Goal: Information Seeking & Learning: Compare options

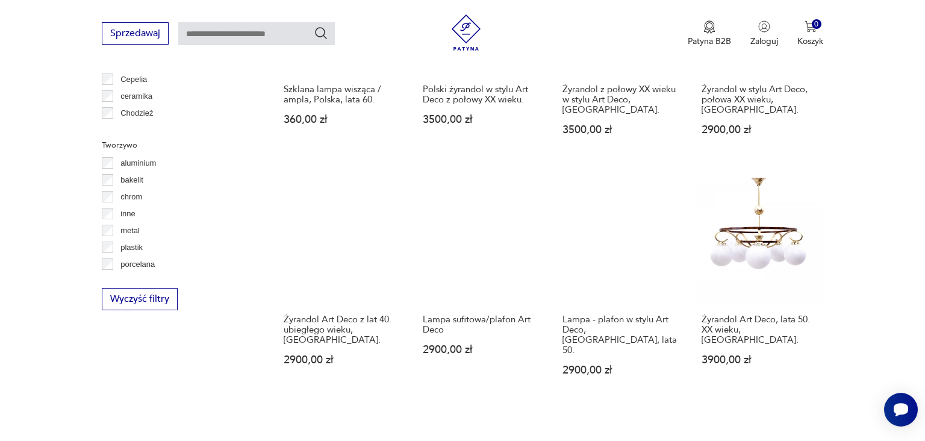
scroll to position [1064, 0]
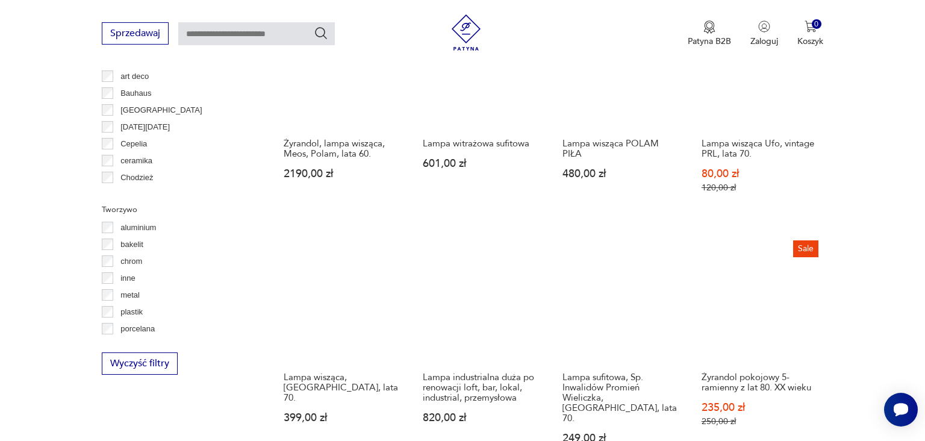
scroll to position [1194, 0]
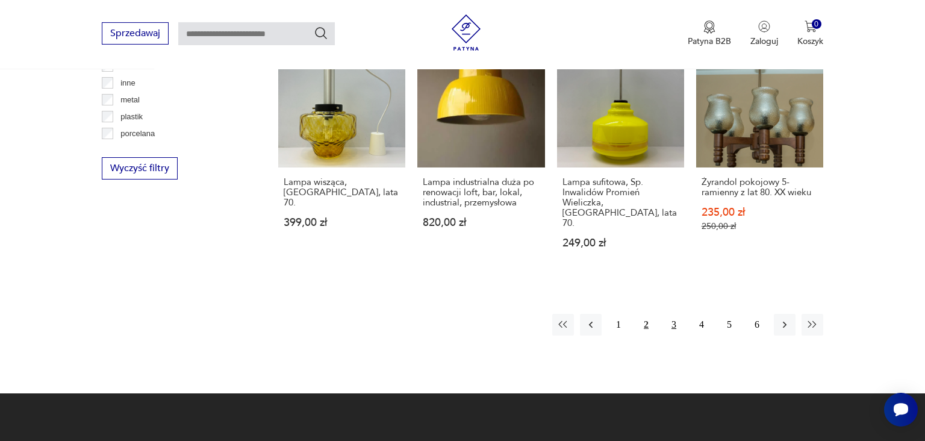
click at [672, 314] on button "3" at bounding box center [674, 325] width 22 height 22
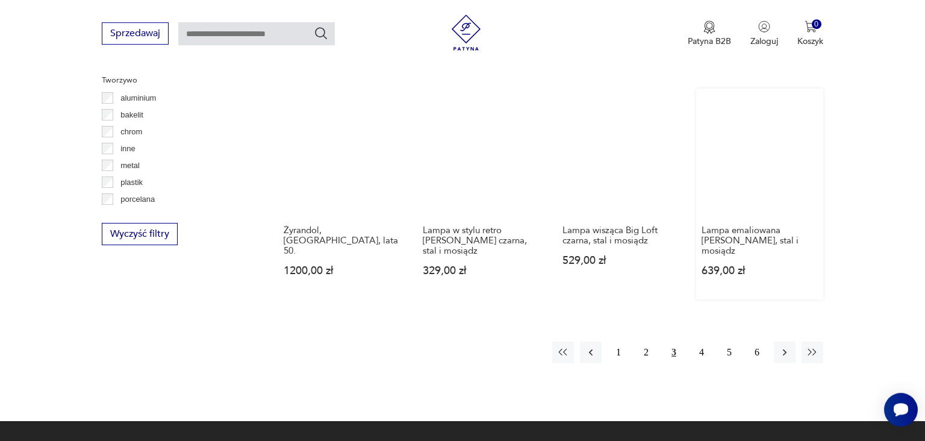
scroll to position [1129, 0]
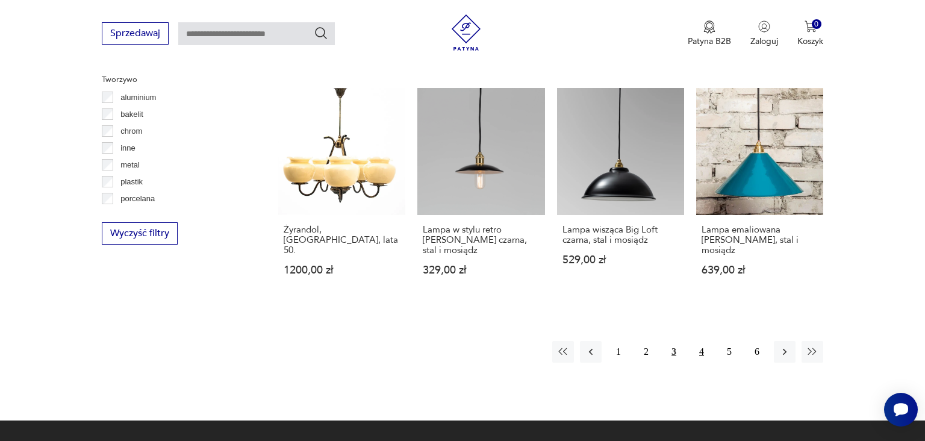
click at [700, 341] on button "4" at bounding box center [701, 352] width 22 height 22
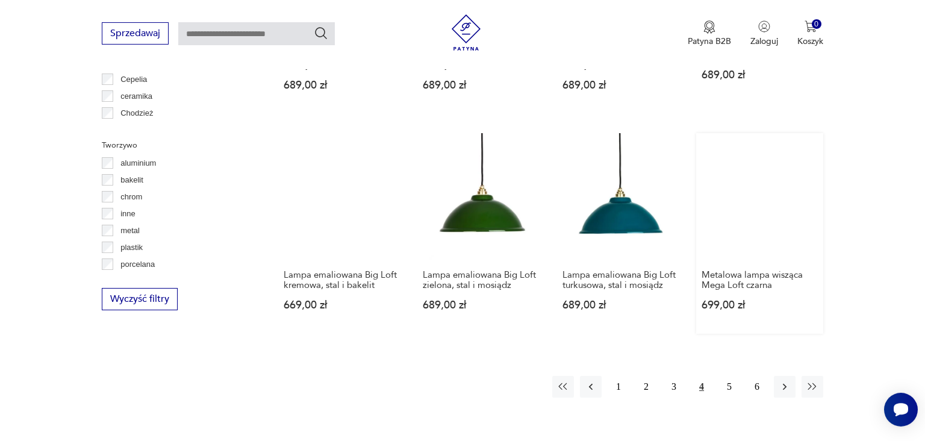
scroll to position [1064, 0]
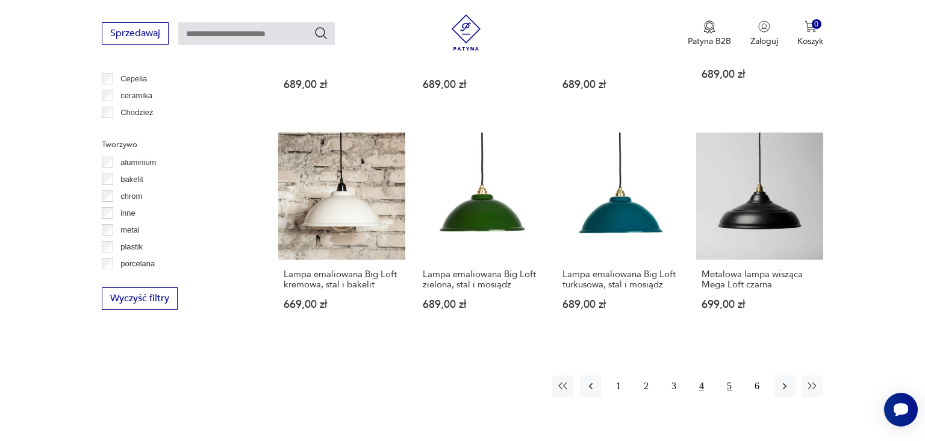
click at [733, 375] on button "5" at bounding box center [729, 386] width 22 height 22
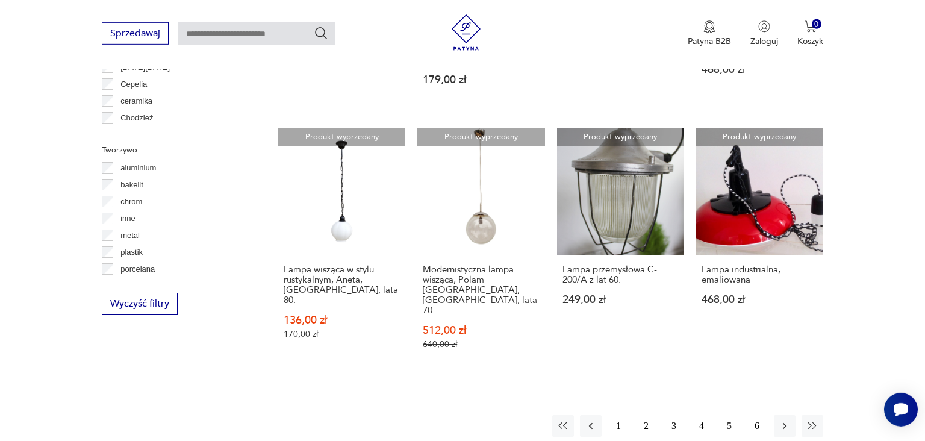
scroll to position [1064, 0]
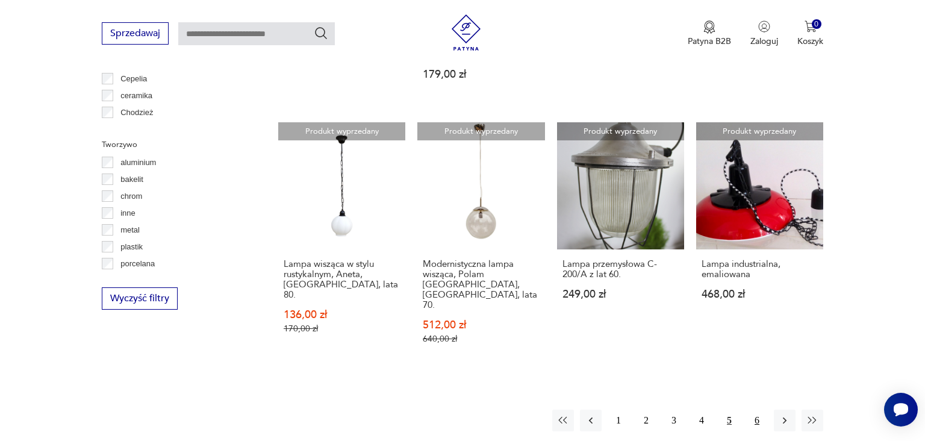
click at [751, 409] on button "6" at bounding box center [757, 420] width 22 height 22
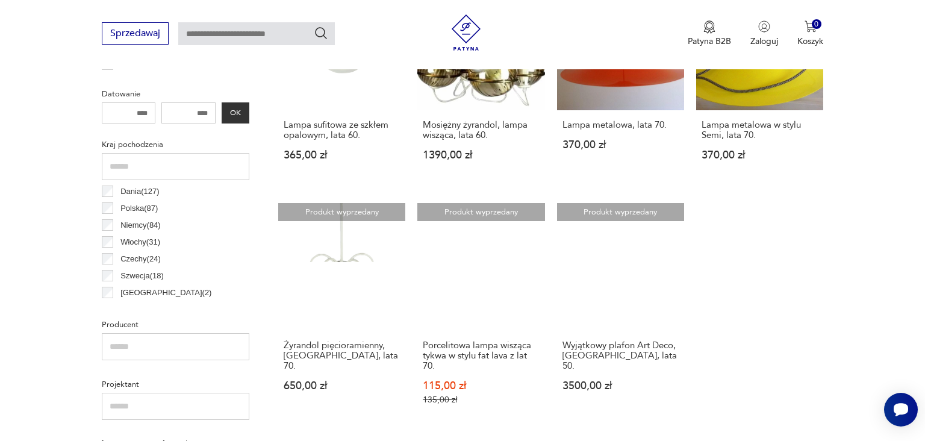
scroll to position [544, 0]
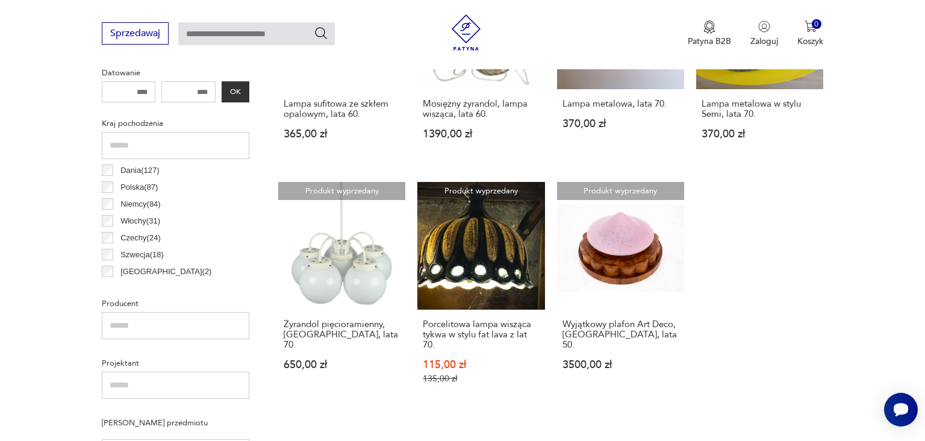
click at [104, 188] on div "Kraj pochodzenia Dania ( 127 ) Polska ( 87 ) Niemcy ( 84 ) Włochy ( 31 ) Czechy…" at bounding box center [175, 198] width 147 height 167
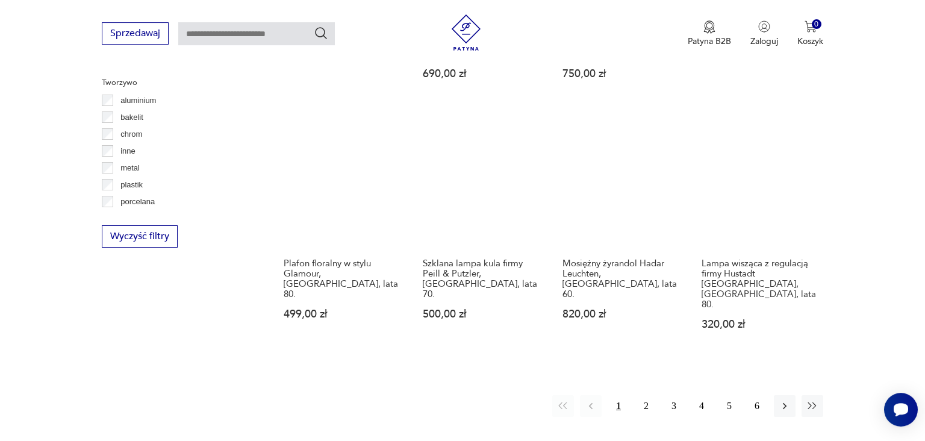
scroll to position [1129, 0]
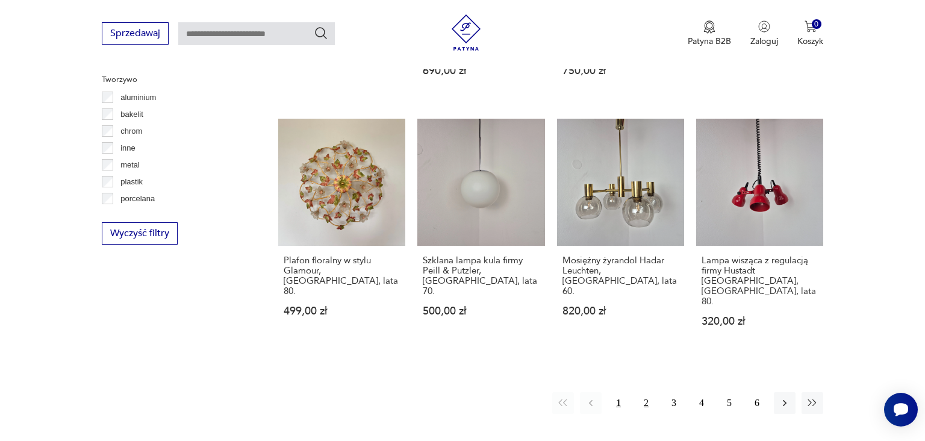
click at [651, 392] on button "2" at bounding box center [646, 403] width 22 height 22
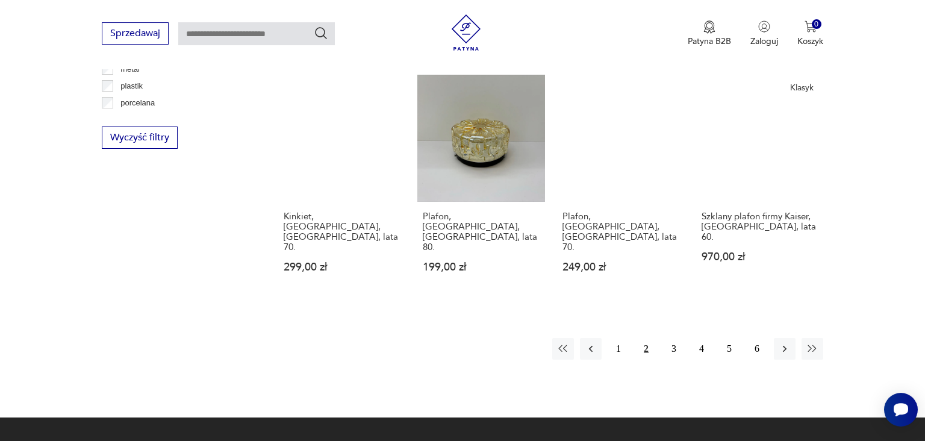
scroll to position [1259, 0]
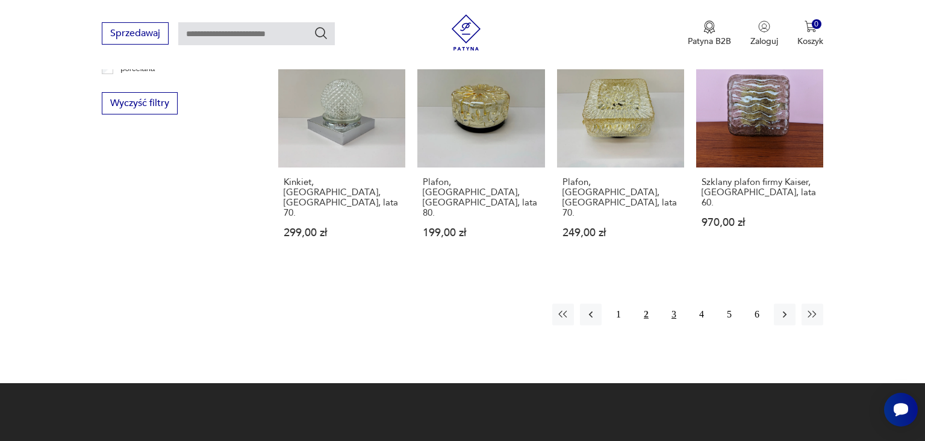
click at [672, 303] on button "3" at bounding box center [674, 314] width 22 height 22
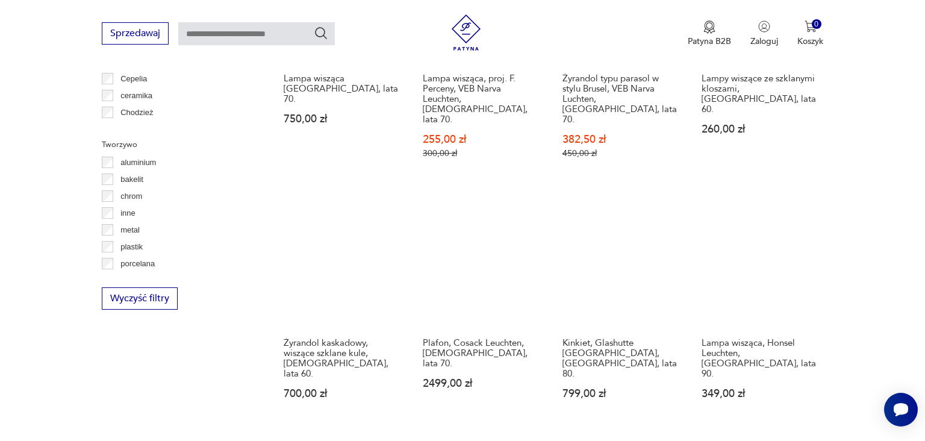
scroll to position [1194, 0]
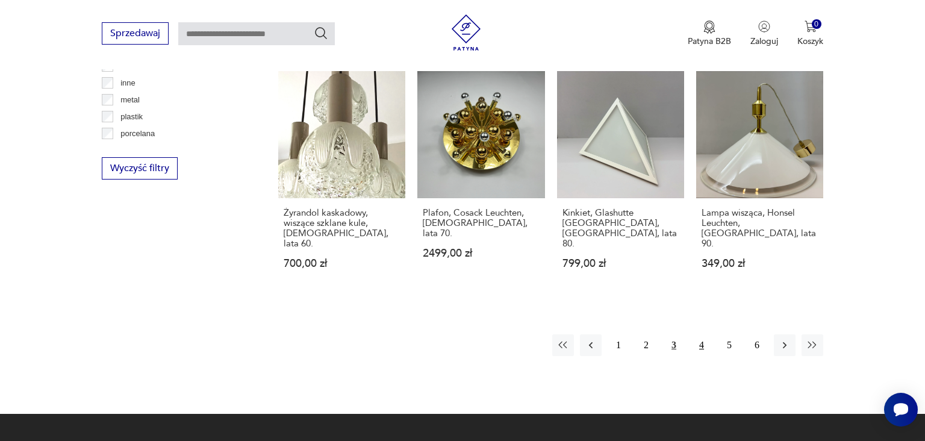
click at [704, 334] on button "4" at bounding box center [701, 345] width 22 height 22
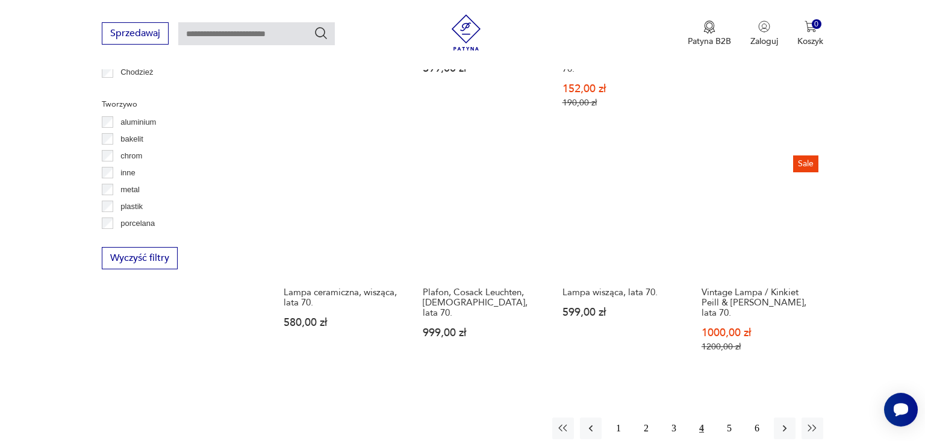
scroll to position [1259, 0]
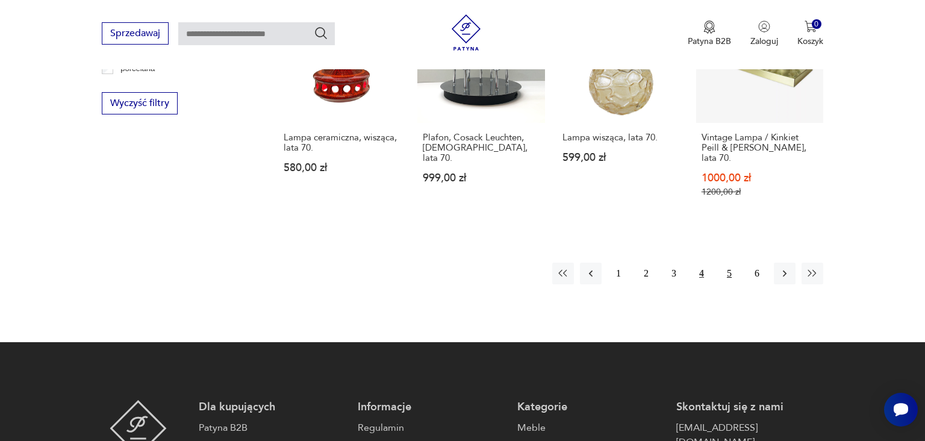
click at [724, 262] on button "5" at bounding box center [729, 273] width 22 height 22
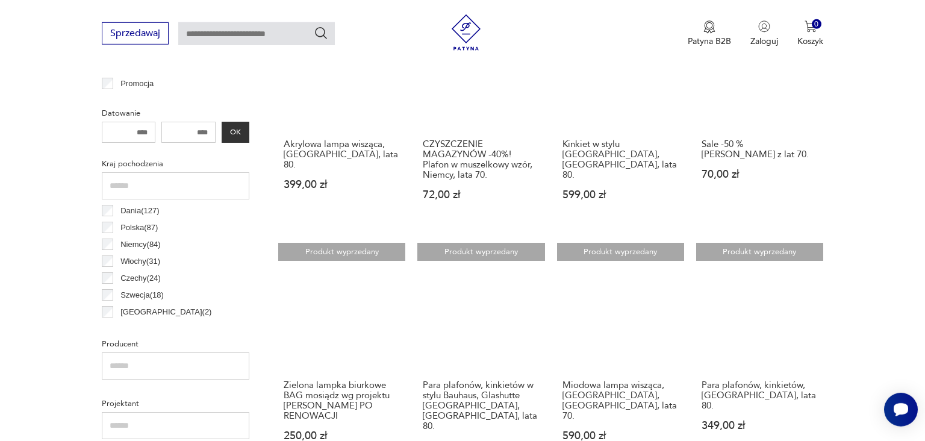
scroll to position [479, 0]
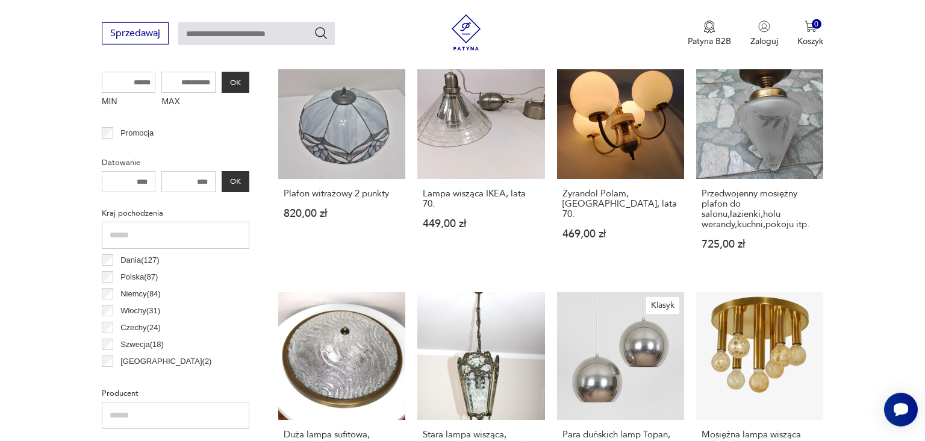
scroll to position [479, 0]
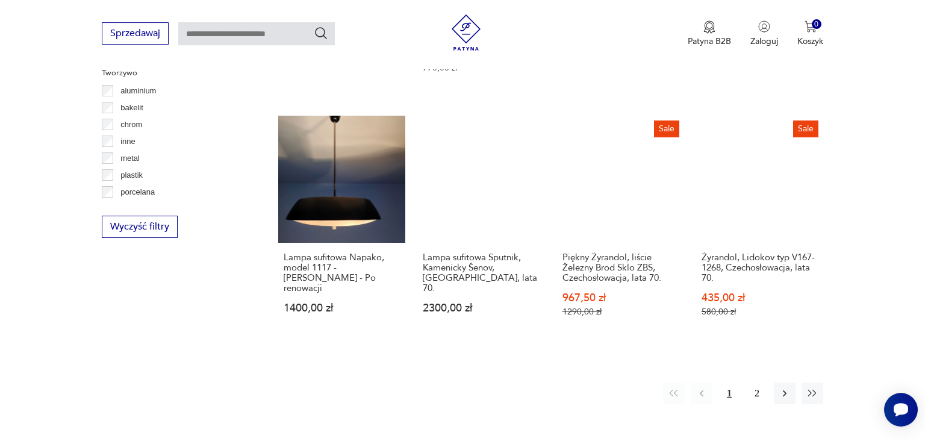
scroll to position [1194, 0]
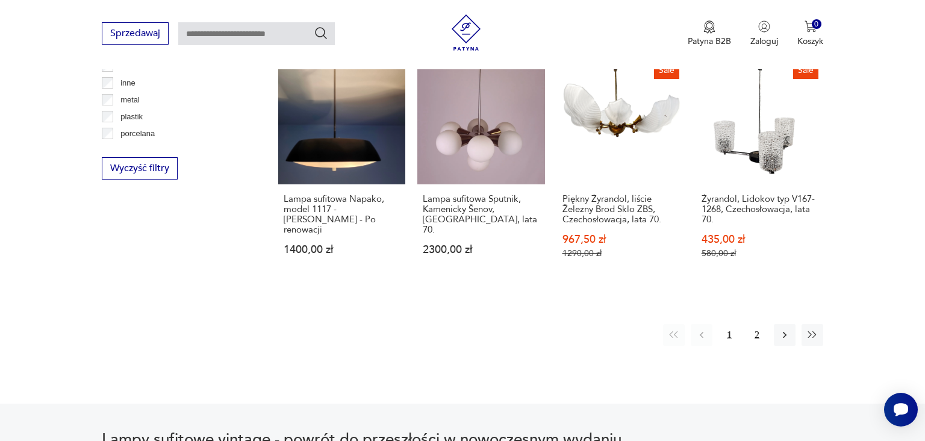
click at [760, 324] on button "2" at bounding box center [757, 335] width 22 height 22
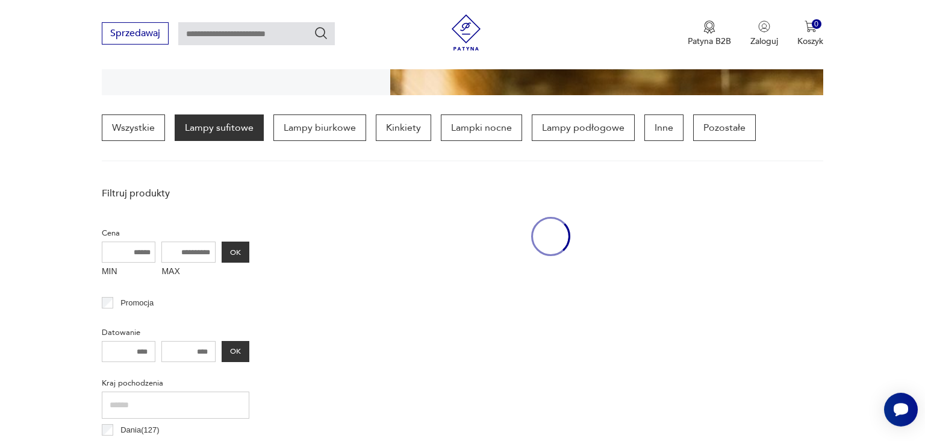
scroll to position [284, 0]
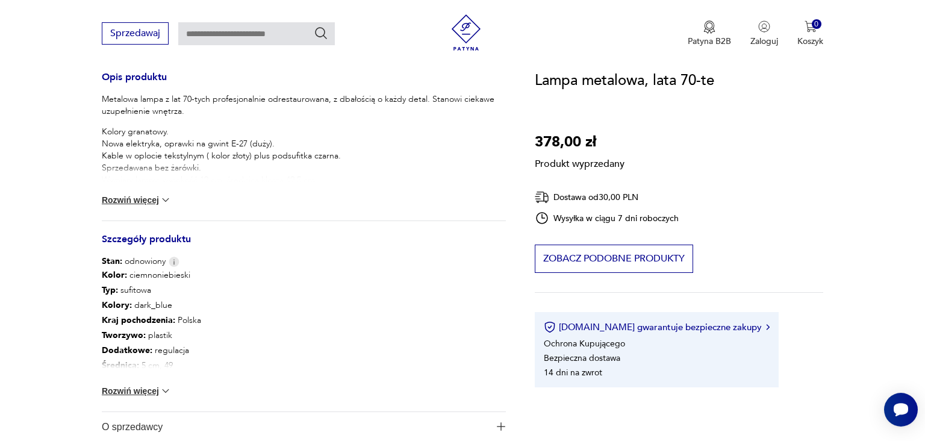
scroll to position [520, 0]
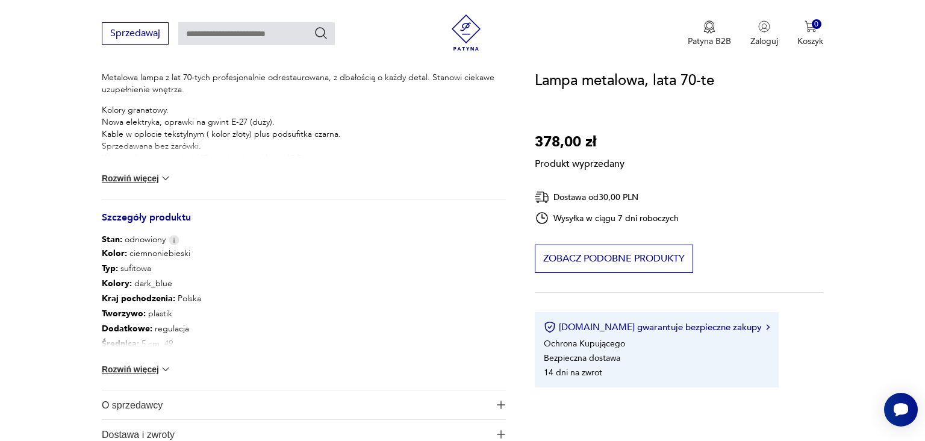
click at [164, 368] on img at bounding box center [166, 369] width 12 height 12
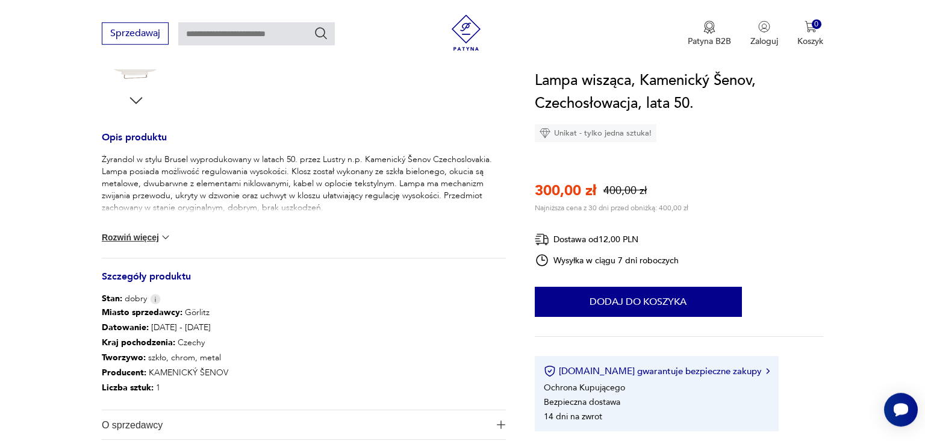
scroll to position [390, 0]
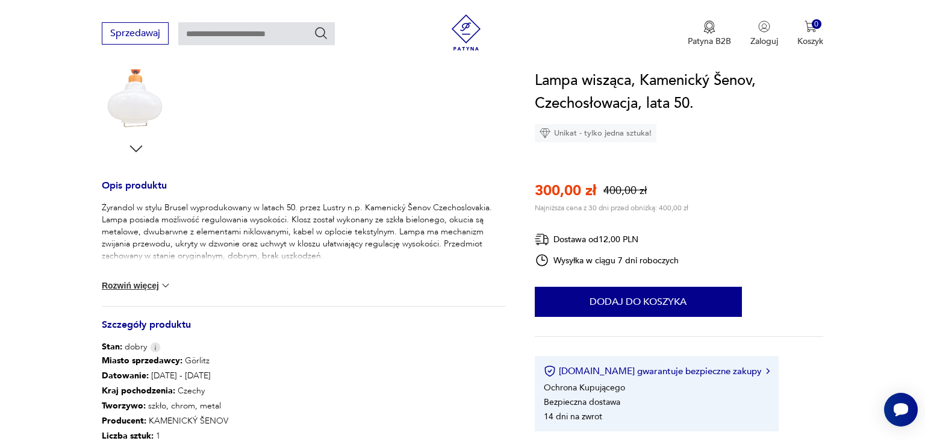
click at [135, 287] on button "Rozwiń więcej" at bounding box center [137, 285] width 70 height 12
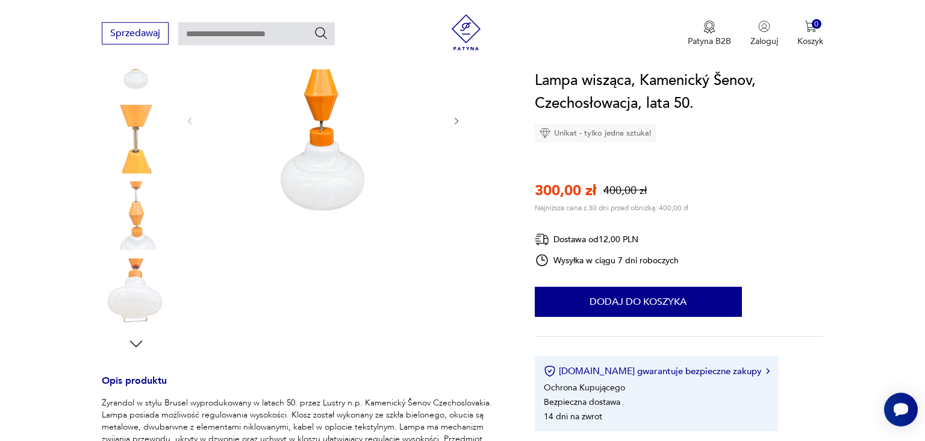
scroll to position [195, 0]
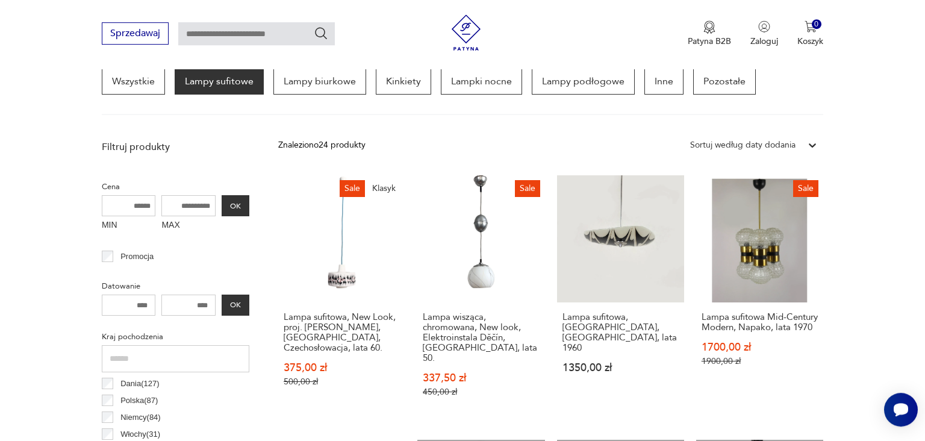
scroll to position [473, 0]
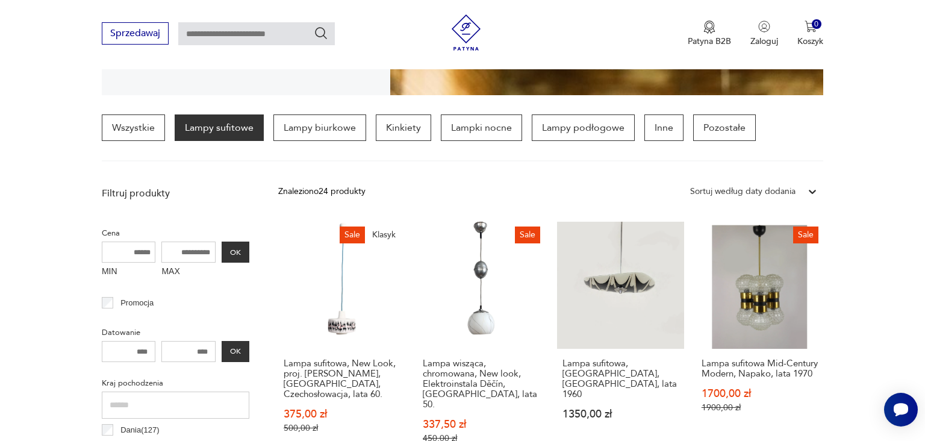
scroll to position [284, 0]
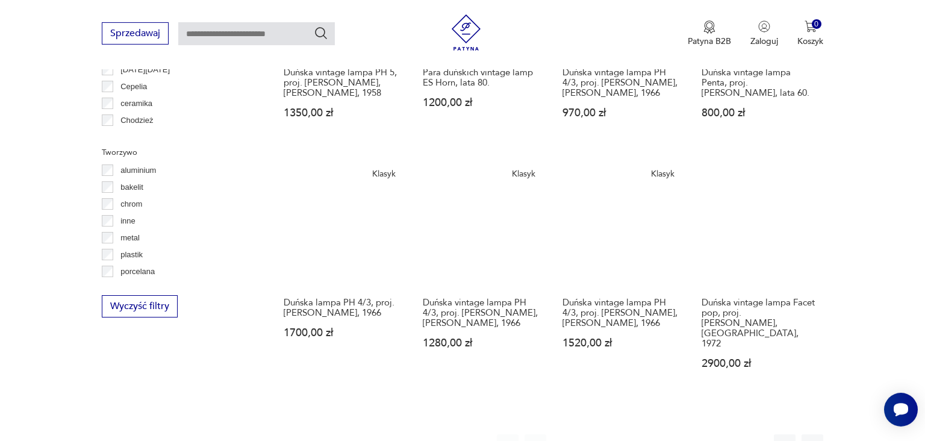
scroll to position [1064, 0]
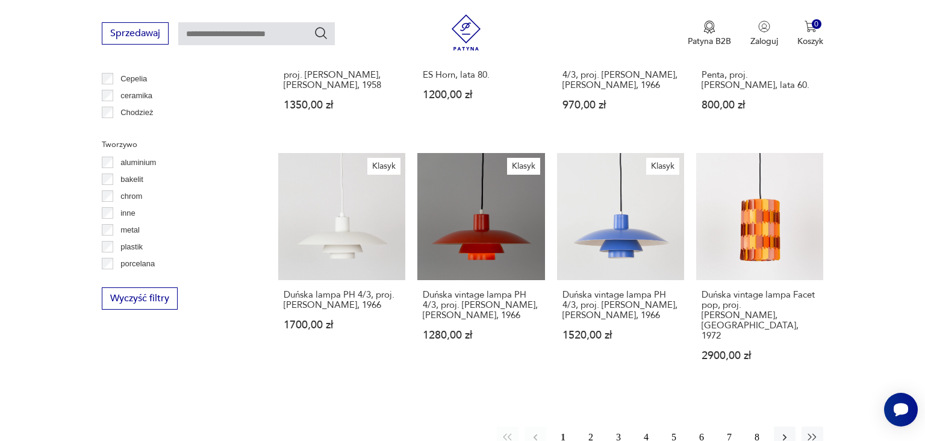
click at [594, 426] on button "2" at bounding box center [591, 437] width 22 height 22
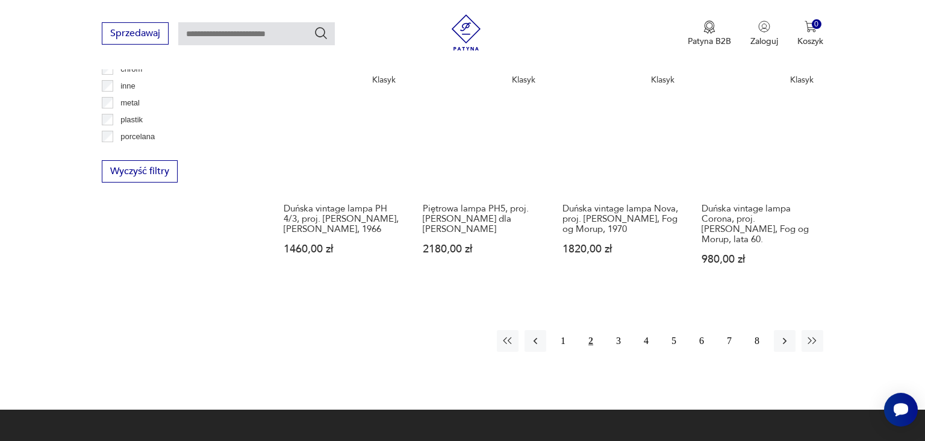
scroll to position [1197, 0]
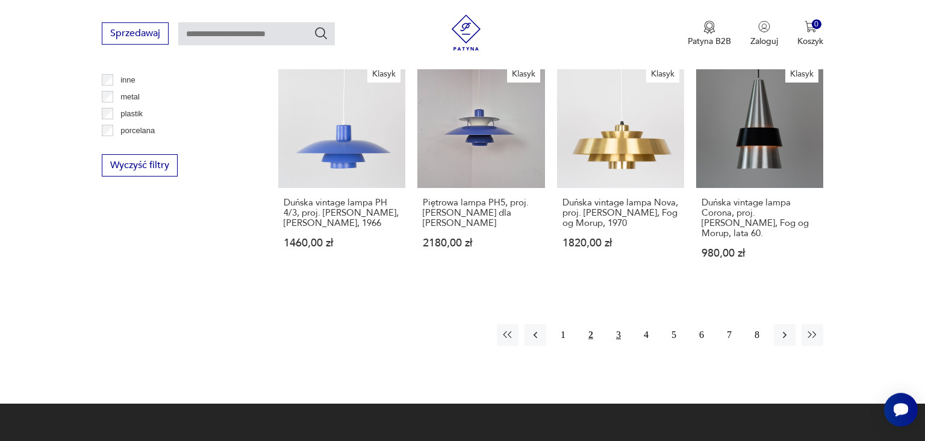
click at [618, 324] on button "3" at bounding box center [618, 335] width 22 height 22
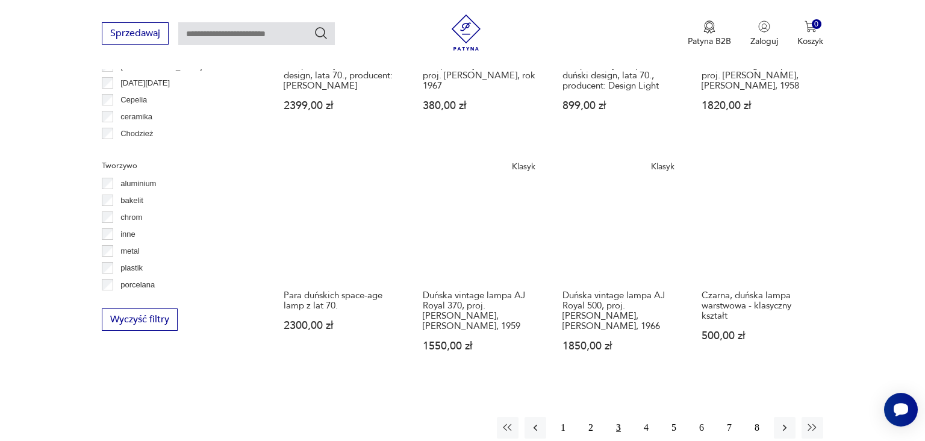
scroll to position [1064, 0]
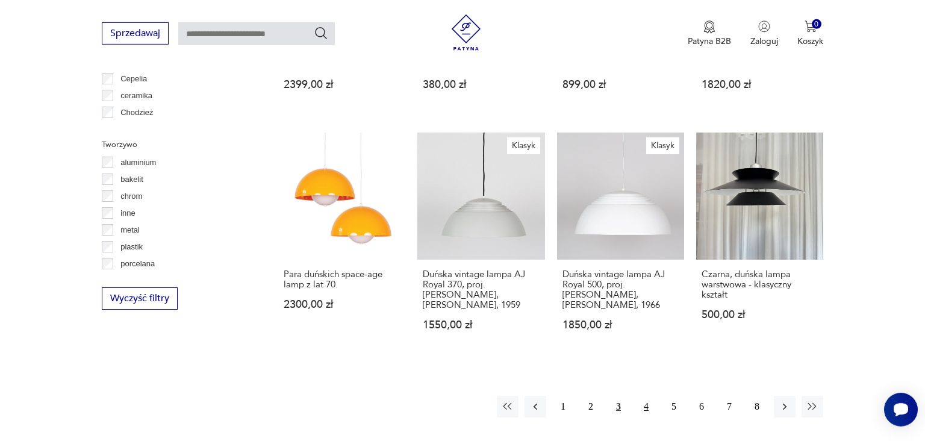
click at [654, 409] on button "4" at bounding box center [646, 407] width 22 height 22
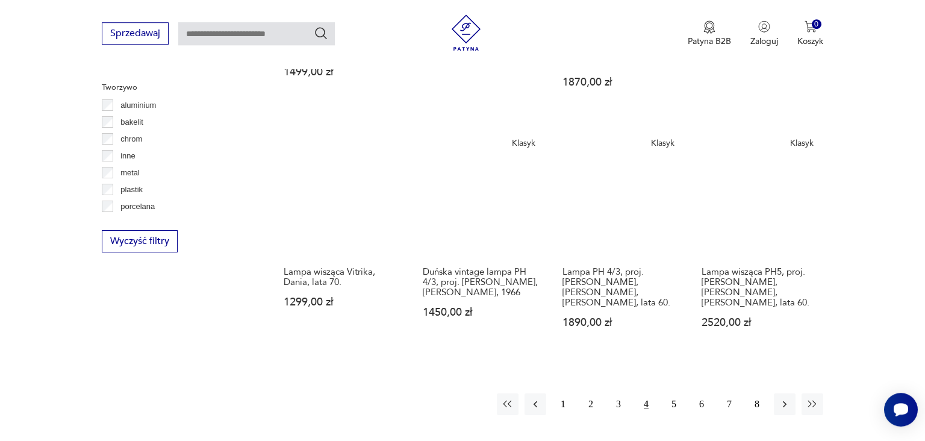
scroll to position [1129, 0]
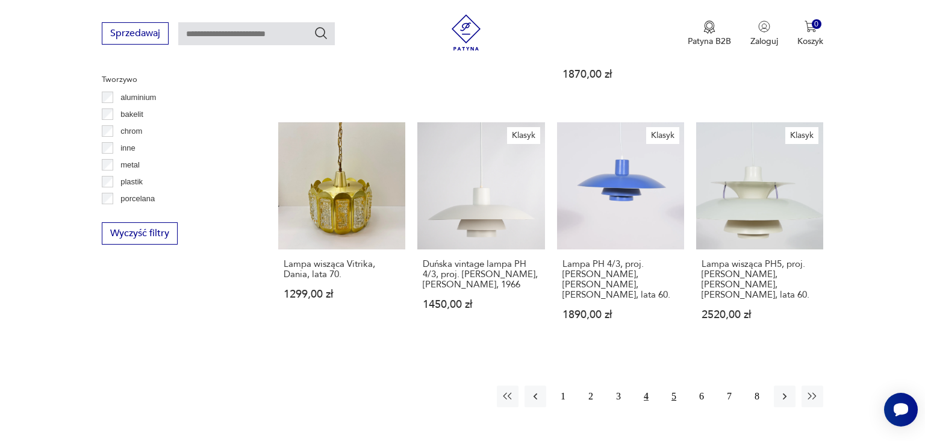
click at [675, 385] on button "5" at bounding box center [674, 396] width 22 height 22
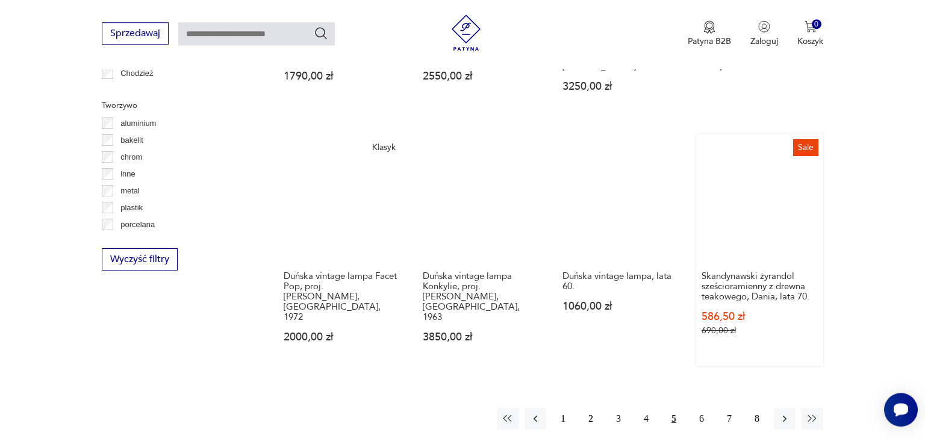
scroll to position [1129, 0]
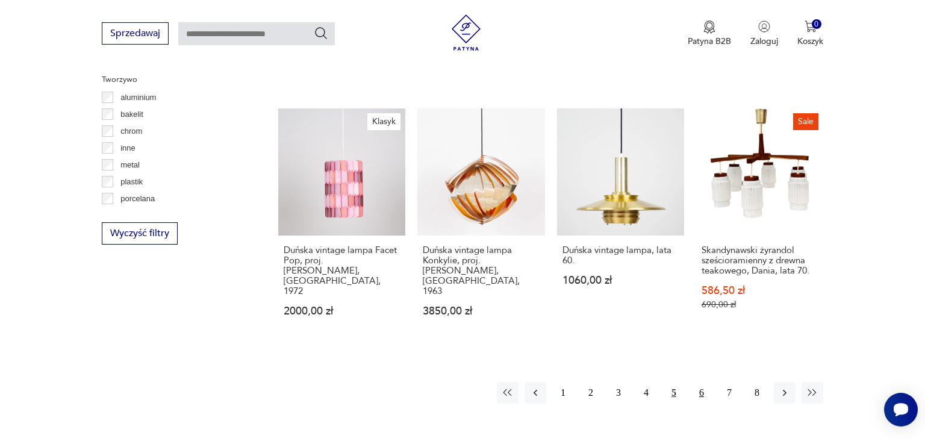
click at [703, 382] on button "6" at bounding box center [701, 393] width 22 height 22
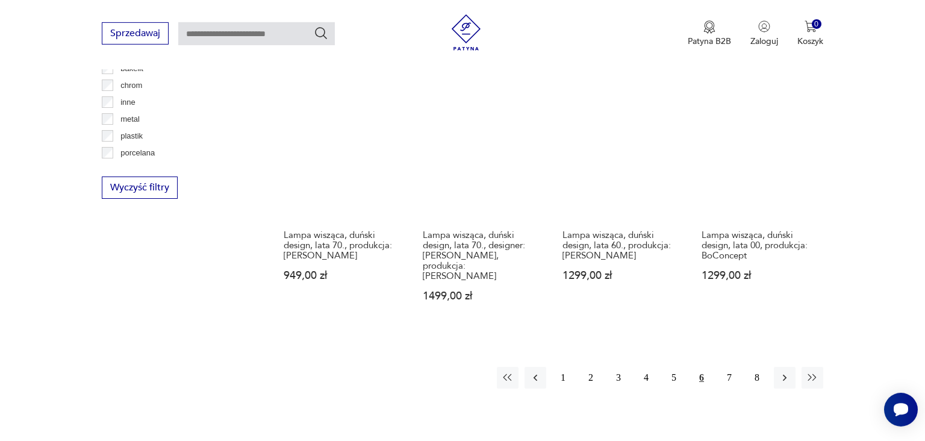
scroll to position [1194, 0]
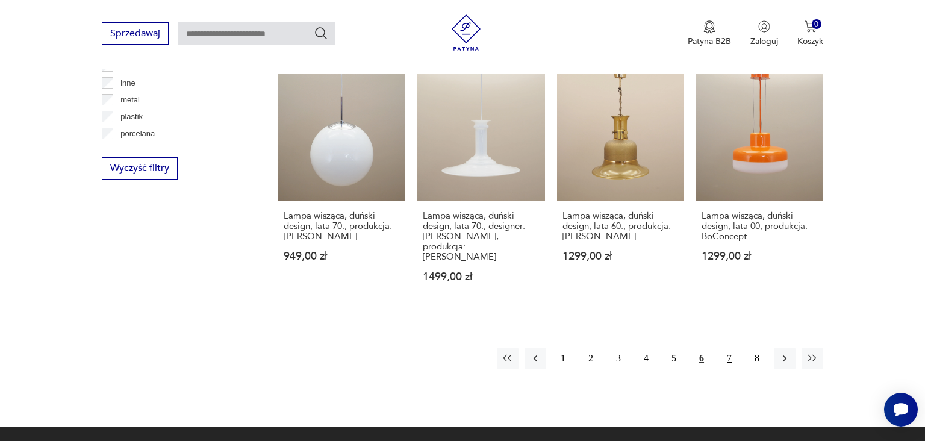
click at [727, 347] on button "7" at bounding box center [729, 358] width 22 height 22
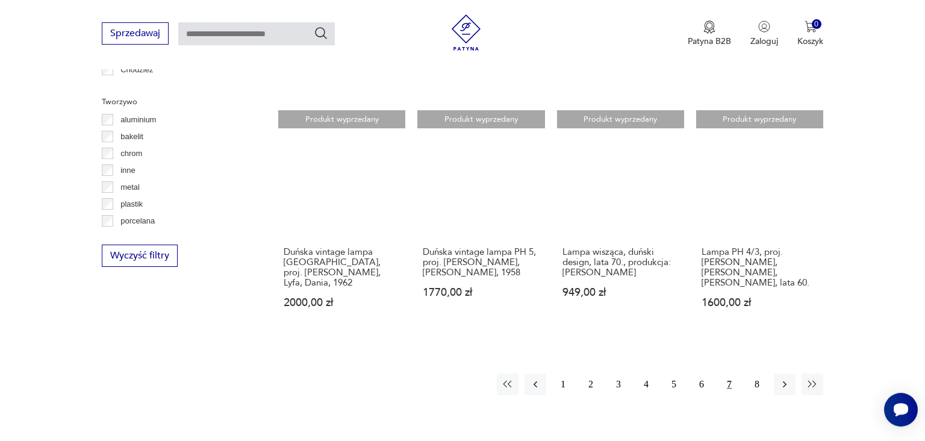
scroll to position [1129, 0]
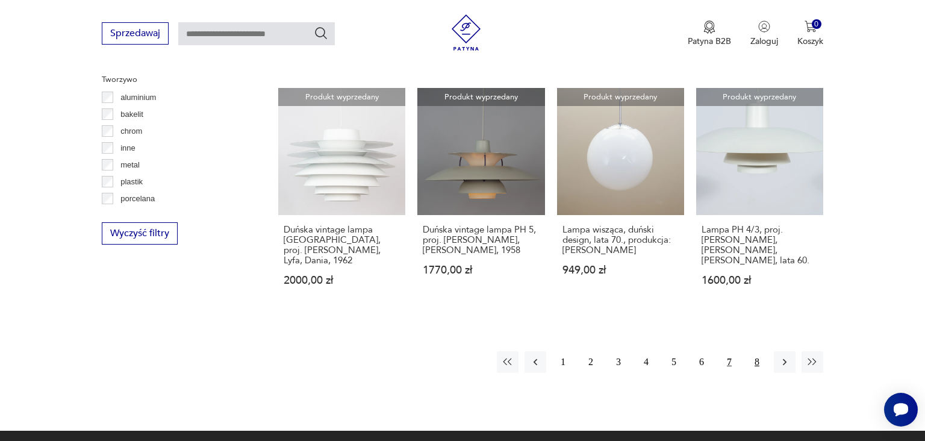
click at [748, 351] on button "8" at bounding box center [757, 362] width 22 height 22
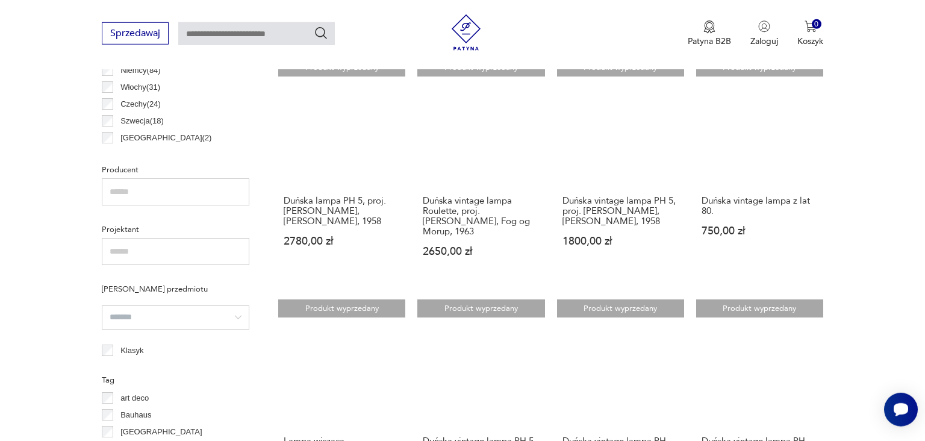
scroll to position [544, 0]
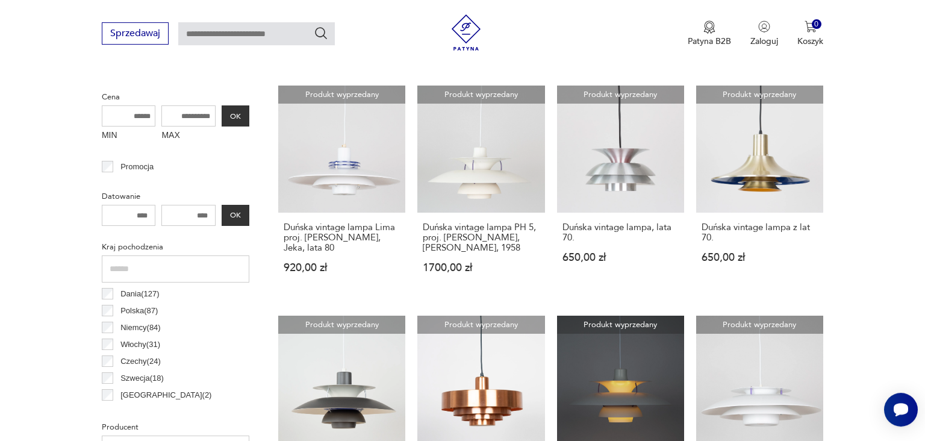
scroll to position [299, 0]
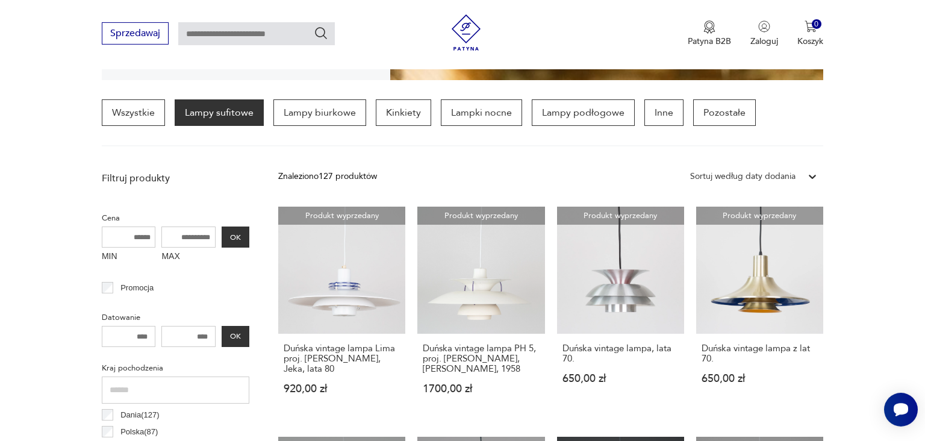
click at [104, 175] on p "Filtruj produkty" at bounding box center [175, 178] width 147 height 13
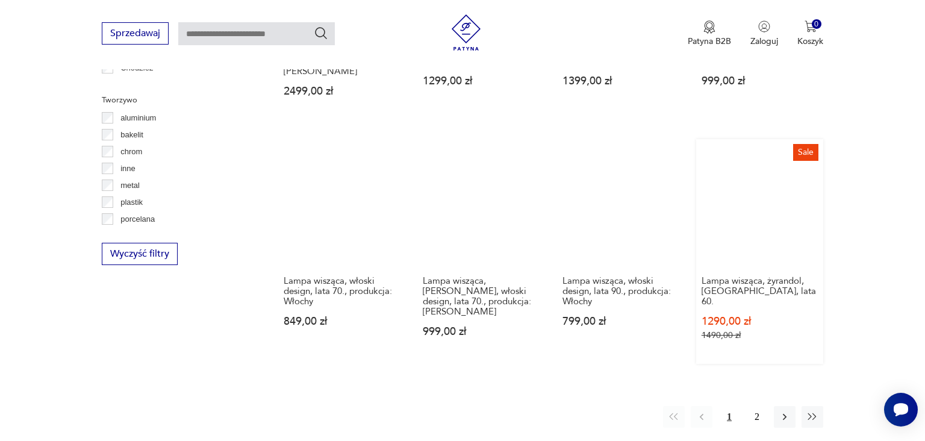
scroll to position [1129, 0]
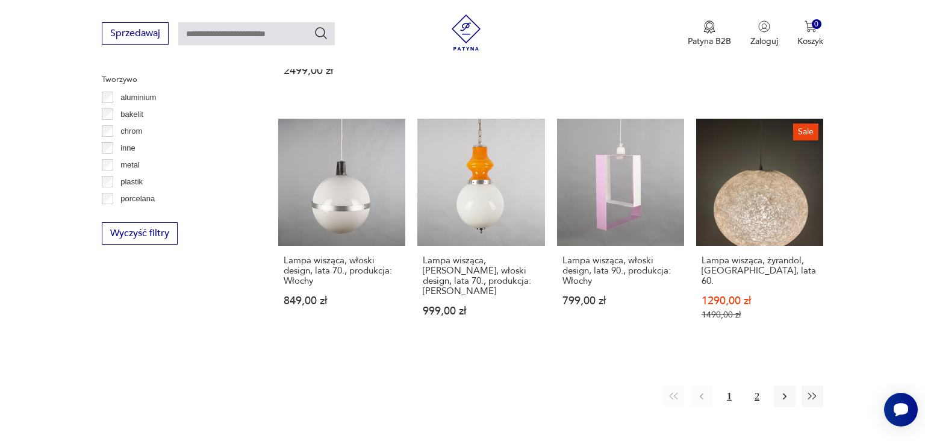
click at [756, 385] on button "2" at bounding box center [757, 396] width 22 height 22
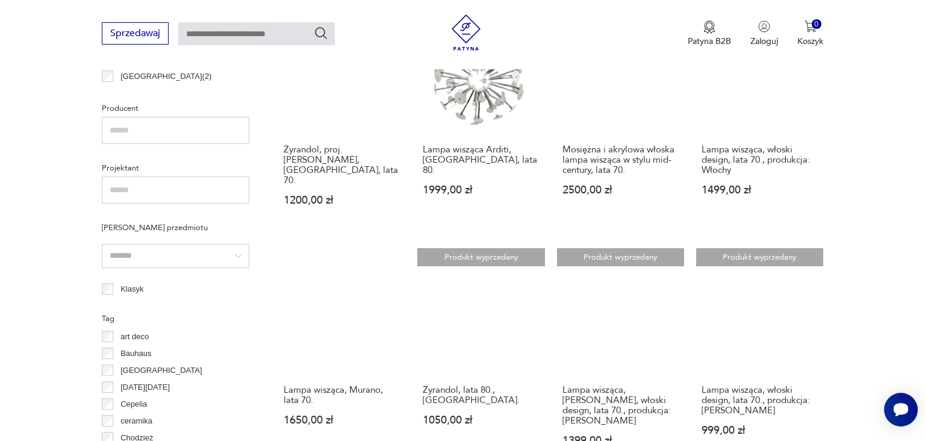
scroll to position [804, 0]
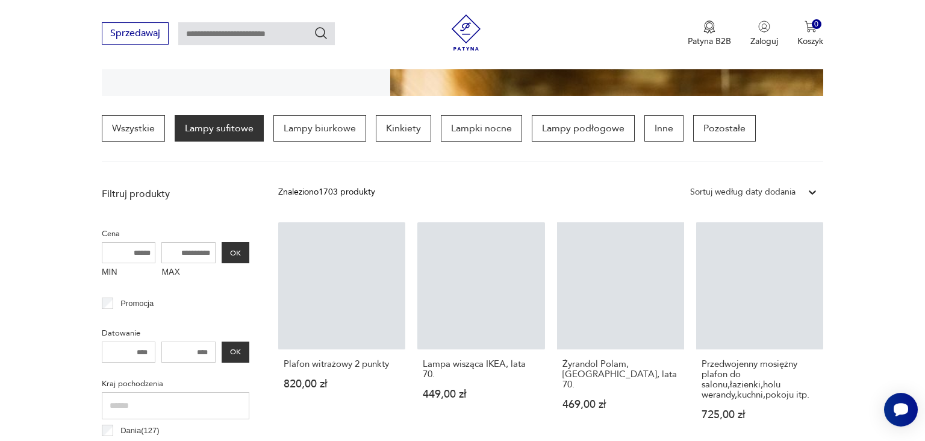
scroll to position [479, 0]
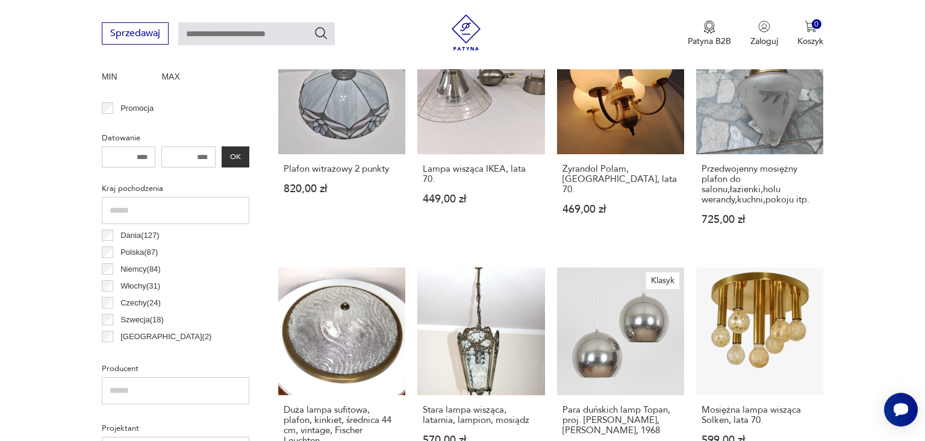
click at [113, 318] on label "Szwecja ( 18 )" at bounding box center [138, 319] width 51 height 17
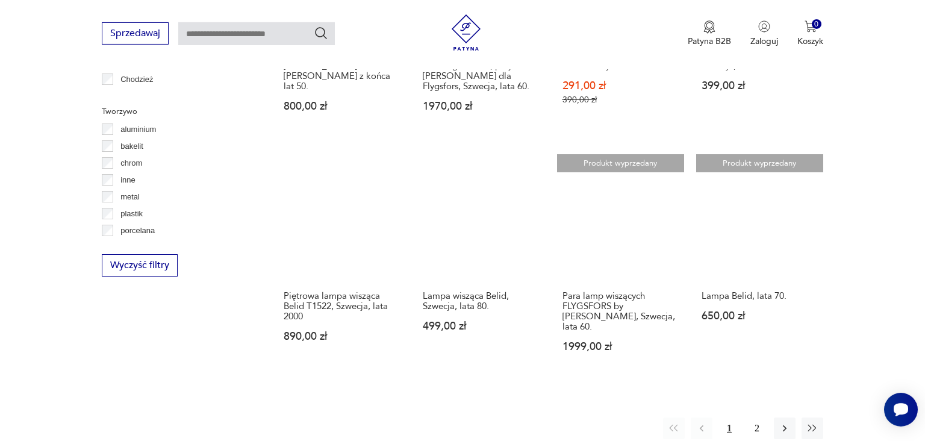
scroll to position [1129, 0]
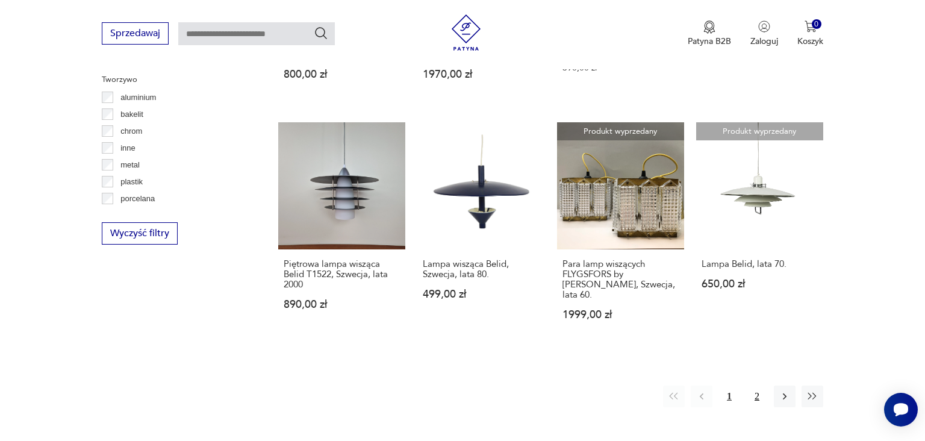
click at [762, 385] on button "2" at bounding box center [757, 396] width 22 height 22
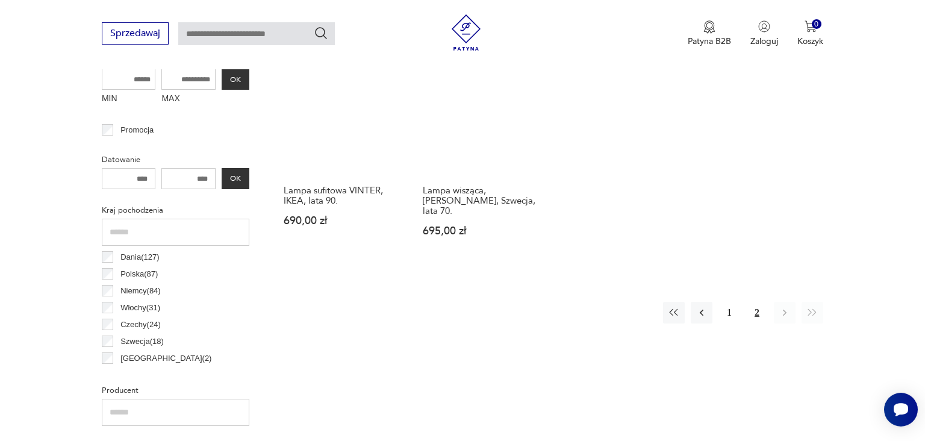
scroll to position [479, 0]
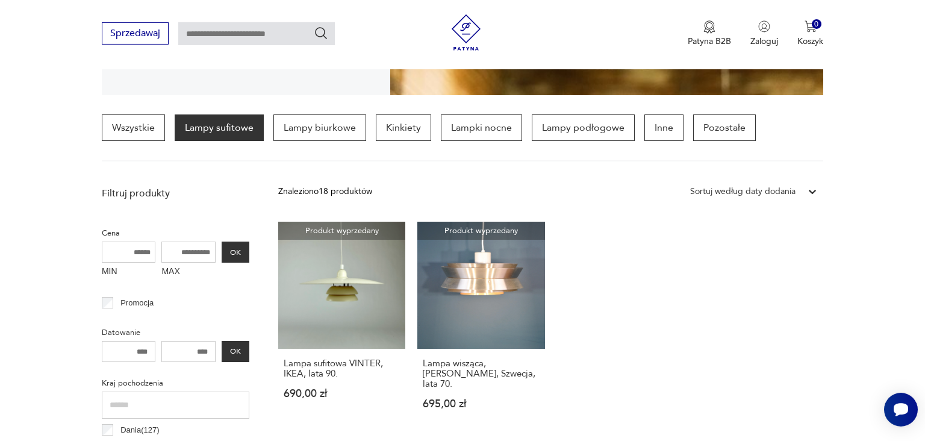
scroll to position [414, 0]
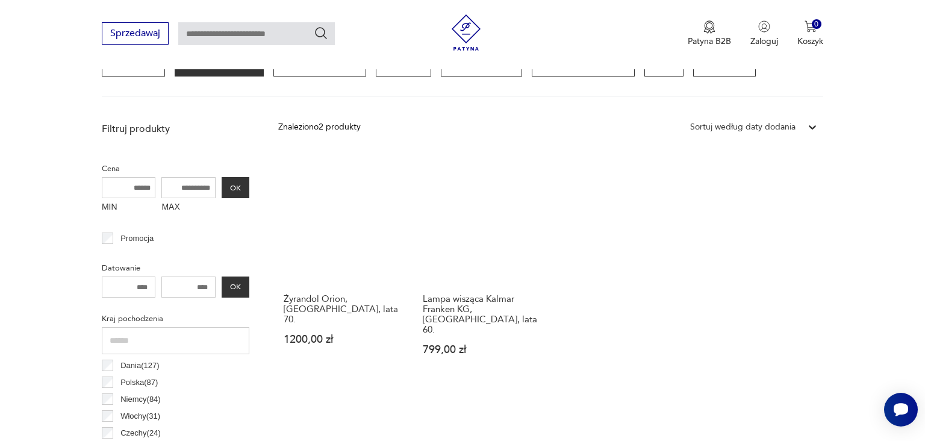
scroll to position [414, 0]
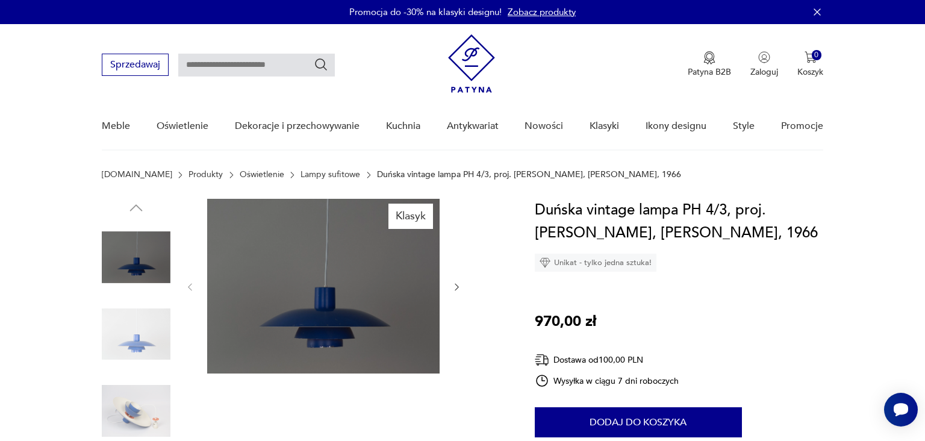
click at [120, 332] on img at bounding box center [136, 334] width 69 height 69
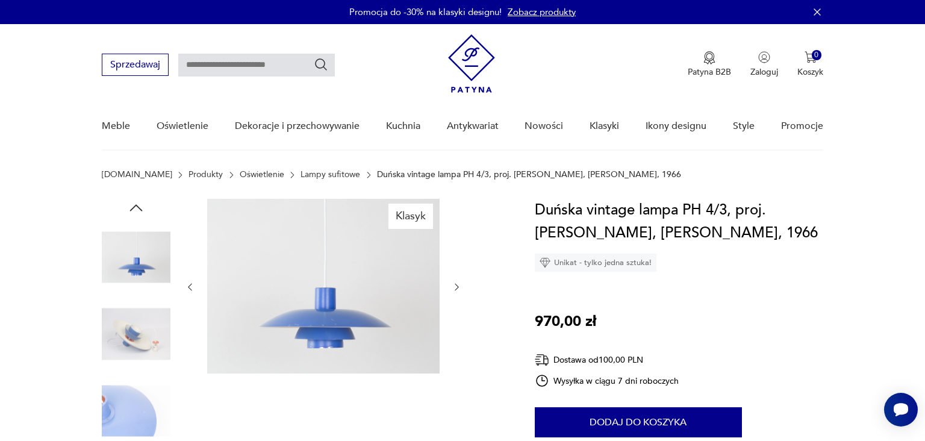
click at [121, 332] on img at bounding box center [136, 334] width 69 height 69
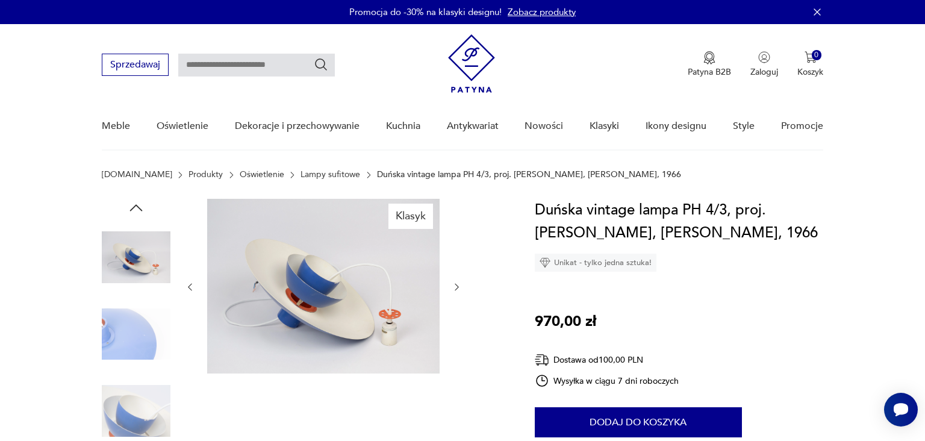
click at [121, 332] on img at bounding box center [136, 334] width 69 height 69
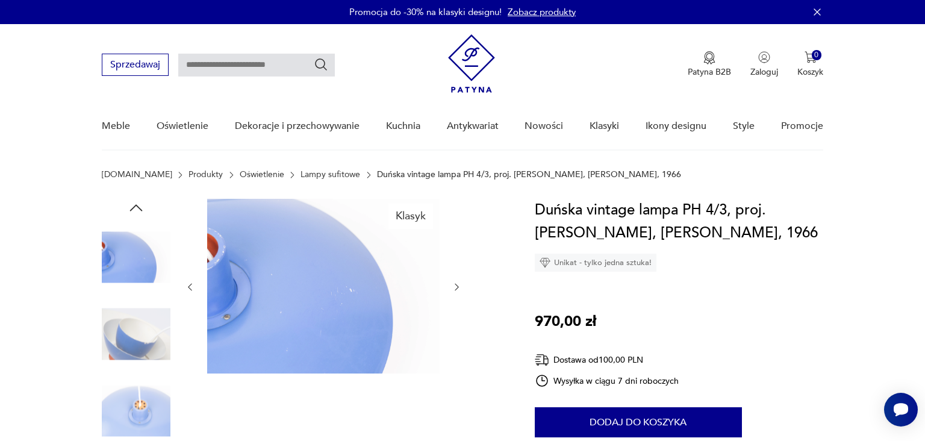
click at [121, 332] on img at bounding box center [136, 334] width 69 height 69
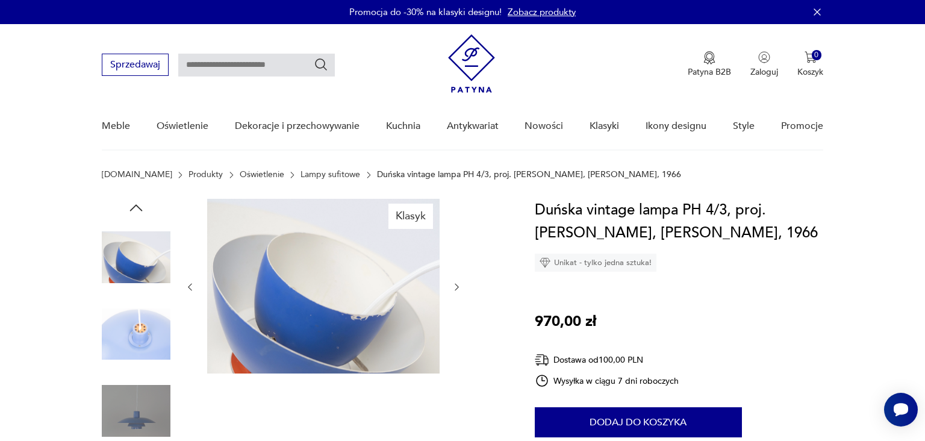
click at [121, 332] on img at bounding box center [136, 334] width 69 height 69
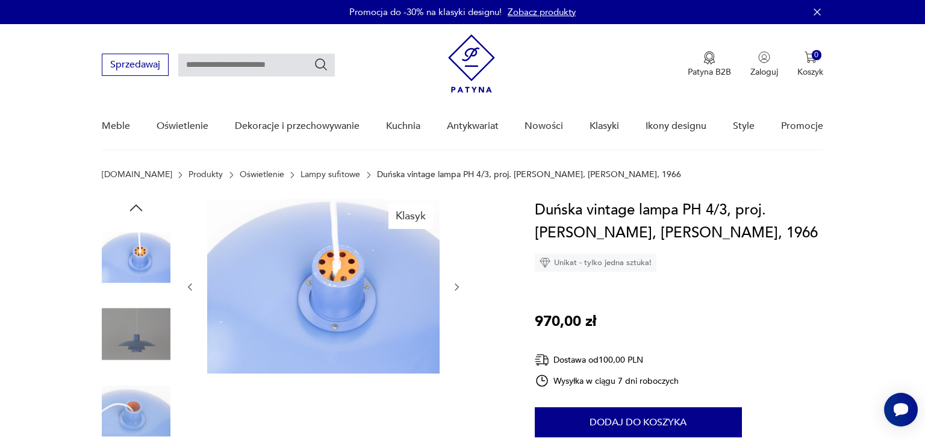
click at [121, 332] on img at bounding box center [136, 334] width 69 height 69
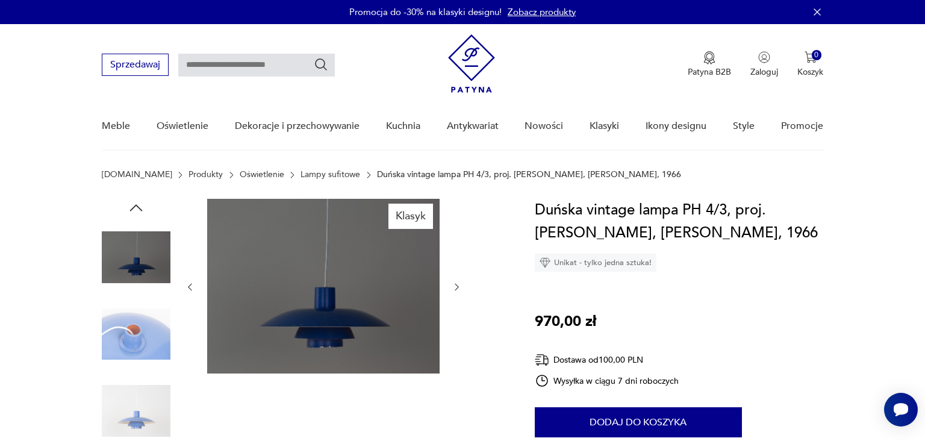
click at [121, 332] on img at bounding box center [136, 334] width 69 height 69
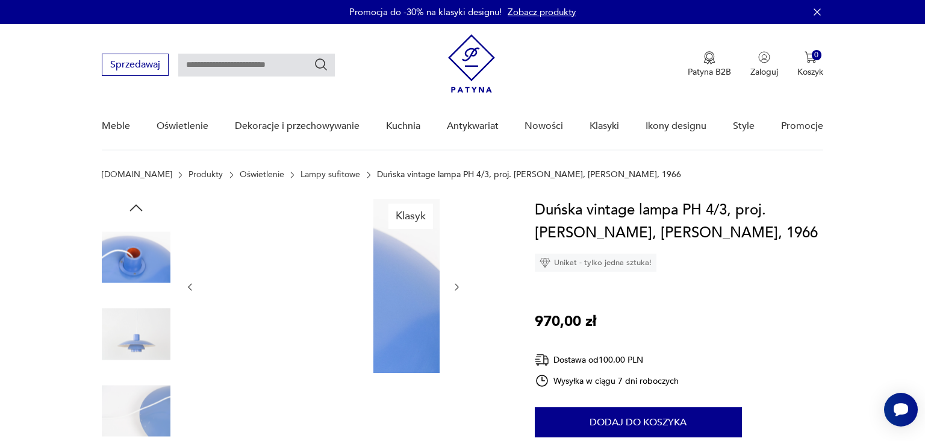
click at [121, 332] on img at bounding box center [136, 334] width 69 height 69
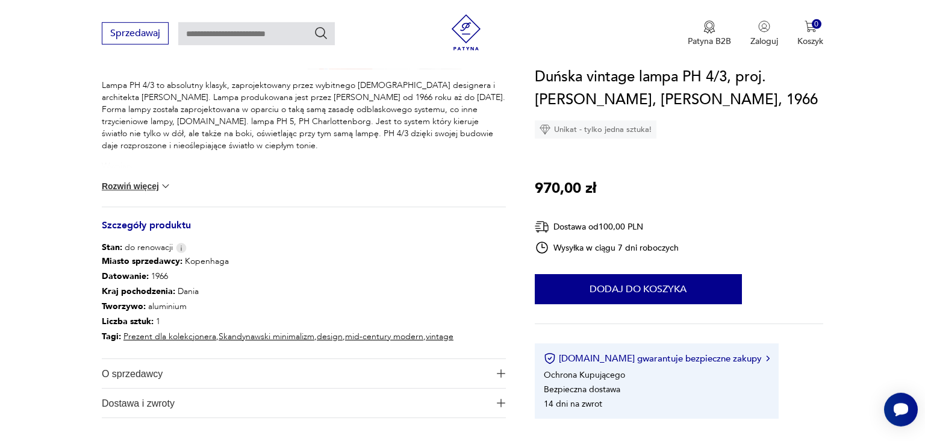
scroll to position [520, 0]
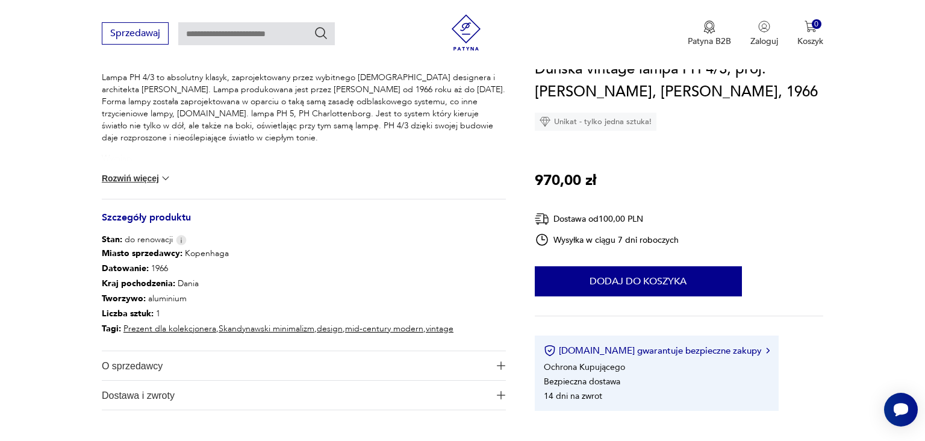
click at [143, 178] on button "Rozwiń więcej" at bounding box center [137, 178] width 70 height 12
